Goal: Task Accomplishment & Management: Complete application form

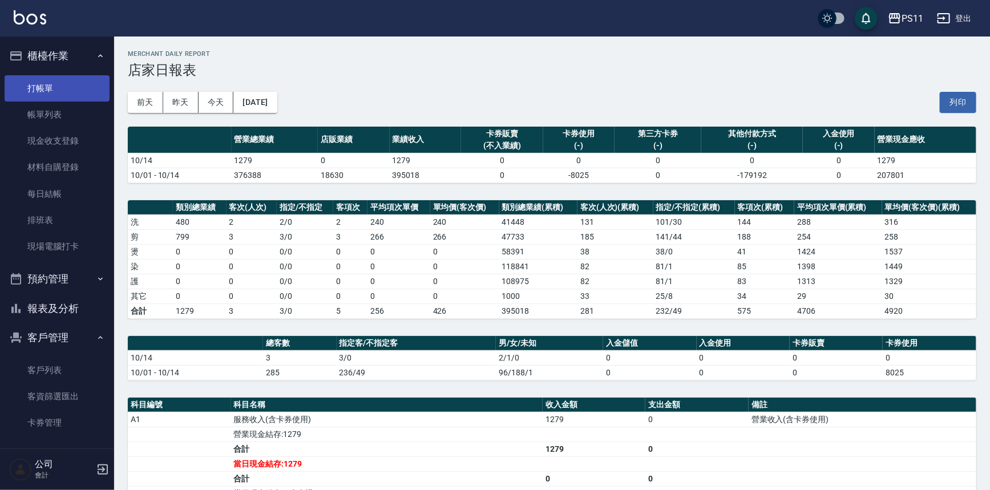
click at [45, 83] on link "打帳單" at bounding box center [57, 88] width 105 height 26
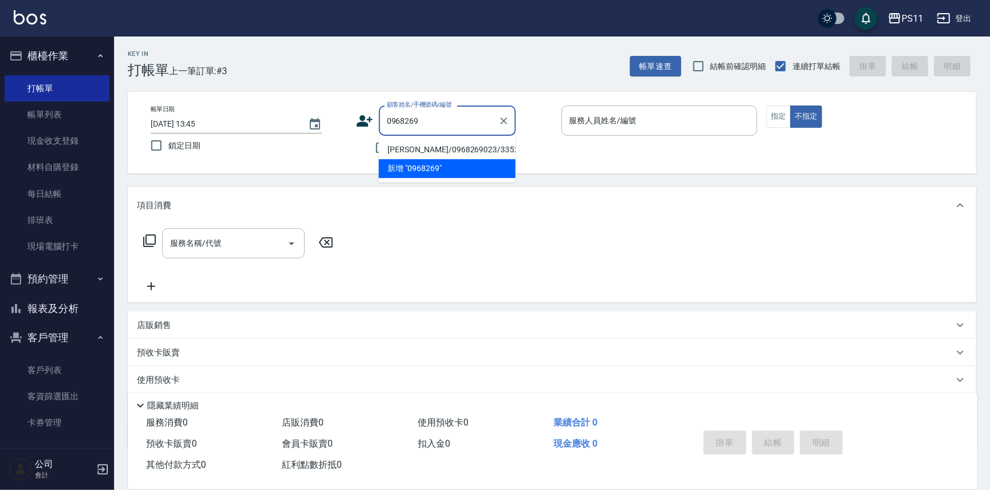
click at [398, 145] on li "[PERSON_NAME]/0968269023/3352" at bounding box center [447, 149] width 137 height 19
type input "[PERSON_NAME]/0968269023/3352"
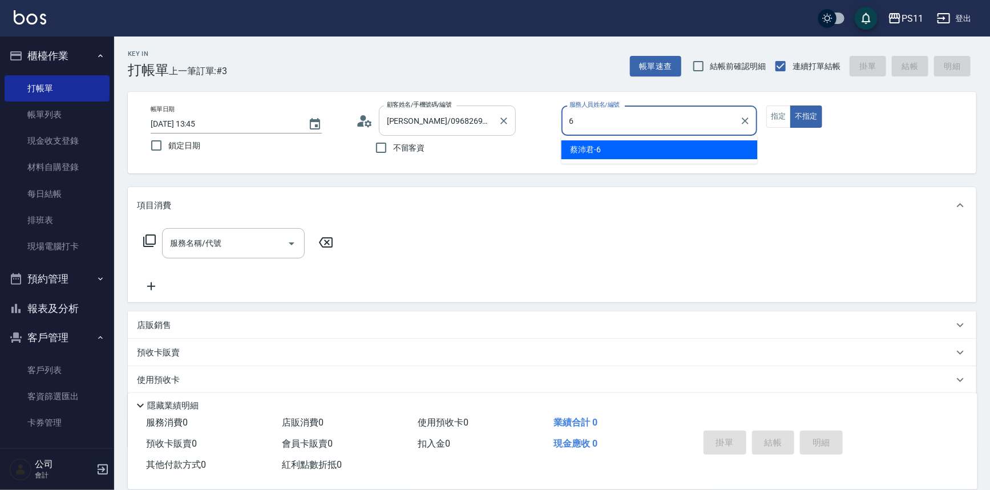
type input "[PERSON_NAME]6"
type button "false"
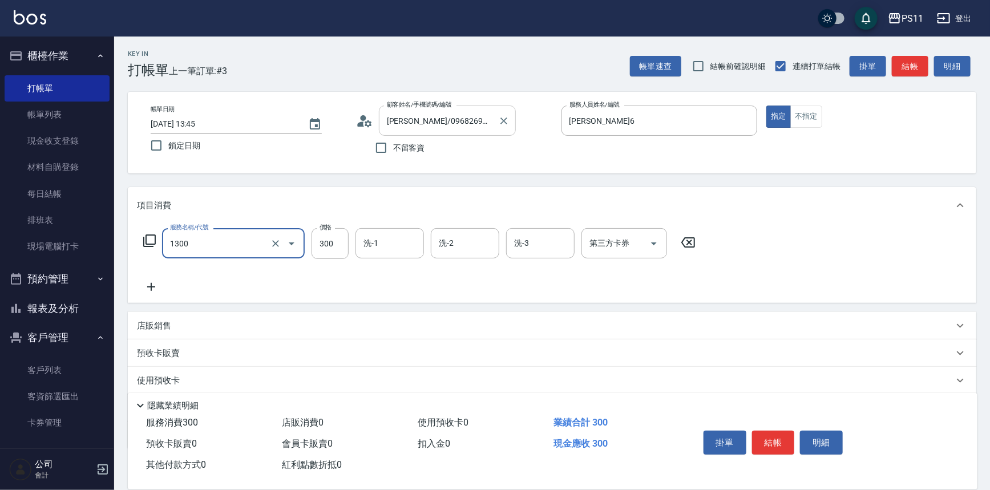
type input "洗髮300(1300)"
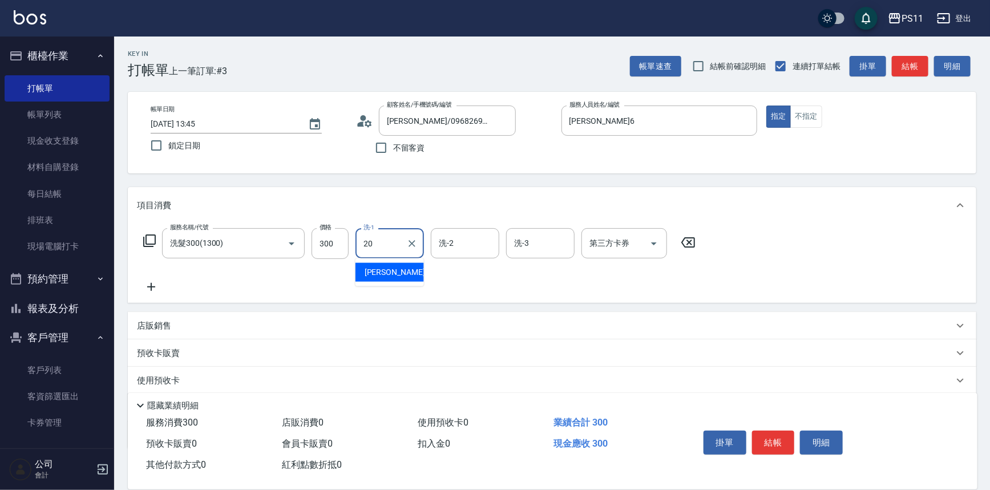
type input "[PERSON_NAME]-20"
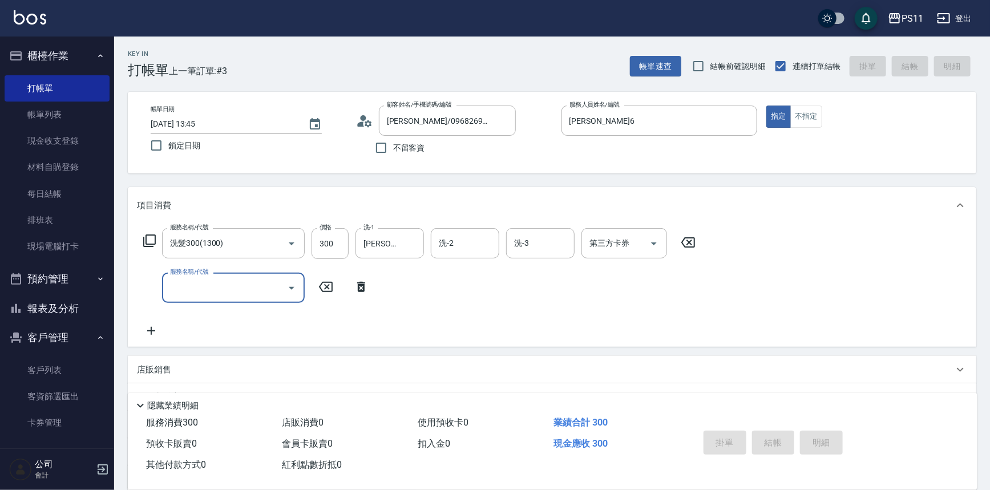
type input "[DATE] 13:46"
